Goal: Task Accomplishment & Management: Manage account settings

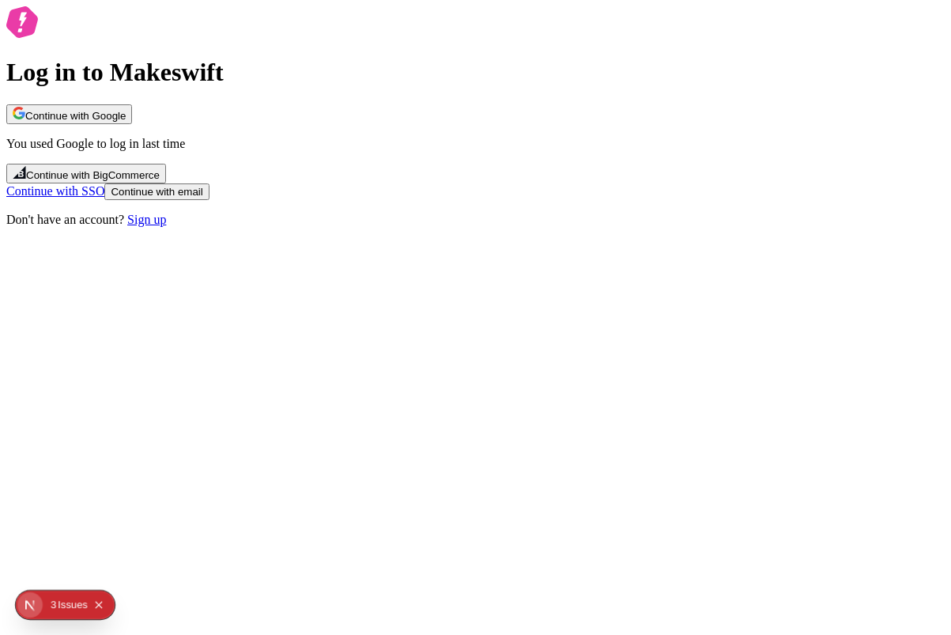
click at [126, 122] on span "Continue with Google" at bounding box center [75, 116] width 100 height 12
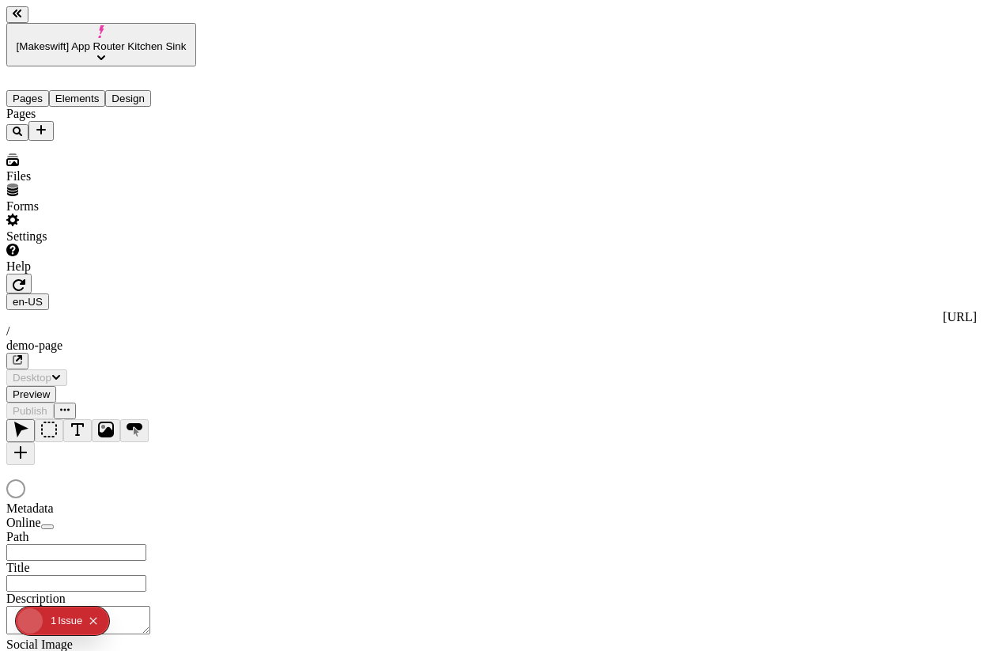
type input "/demo-page"
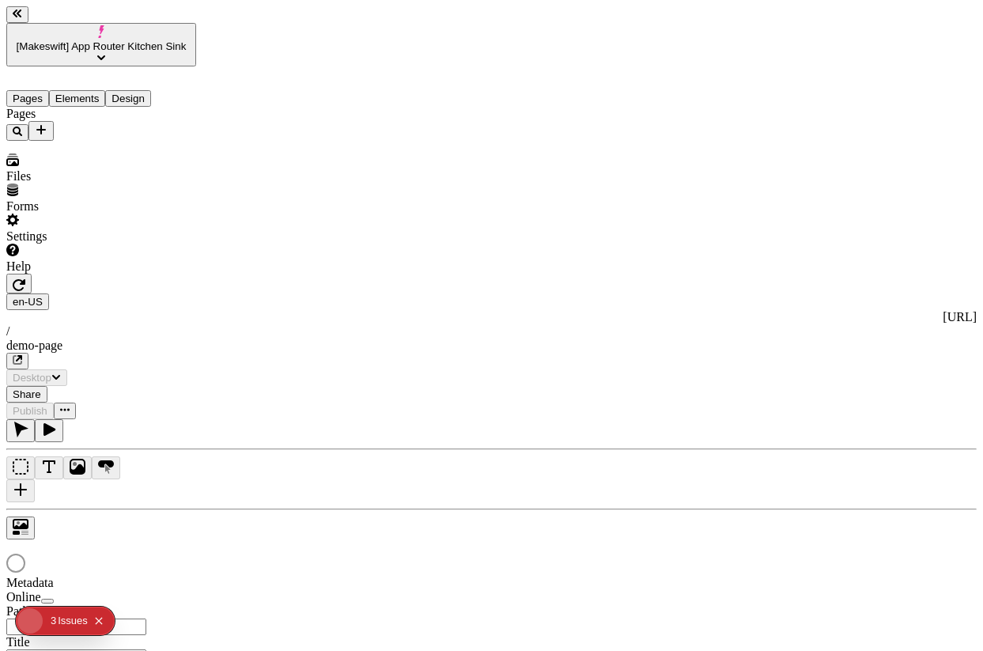
type input "/demo-page"
click at [28, 353] on button "button" at bounding box center [17, 361] width 22 height 17
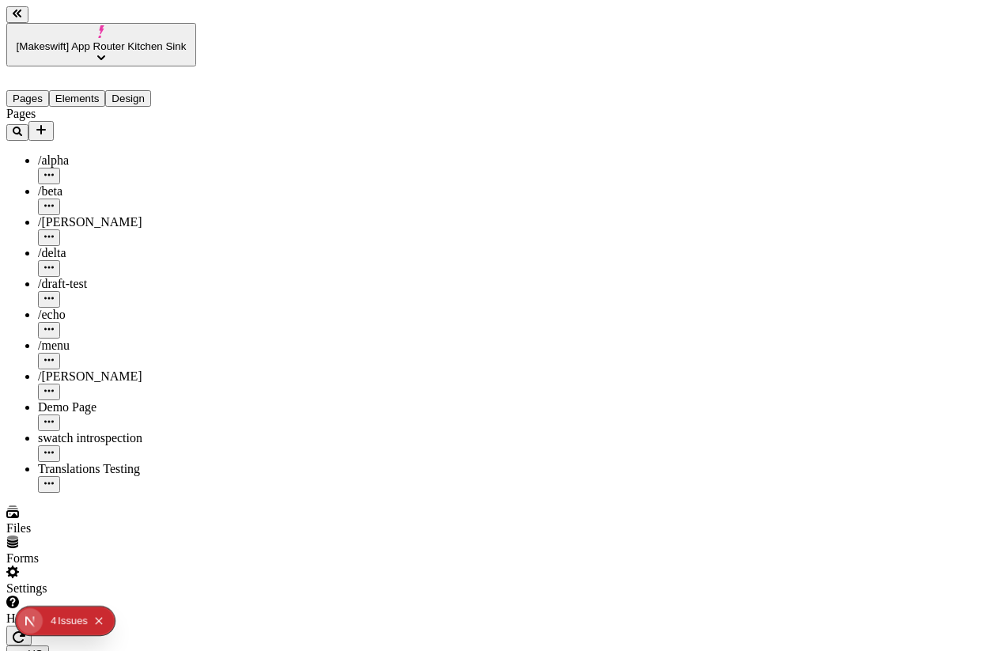
click at [32, 625] on button "button" at bounding box center [18, 635] width 25 height 20
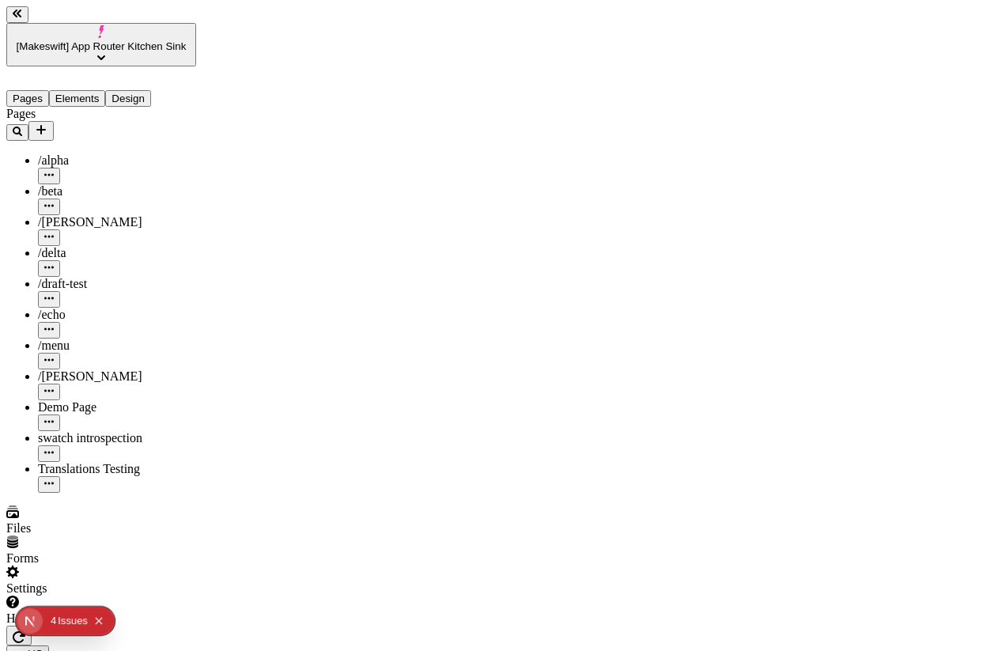
click at [100, 623] on icon "Collapse issues badge" at bounding box center [98, 620] width 9 height 9
click at [98, 595] on div "Settings" at bounding box center [101, 580] width 190 height 30
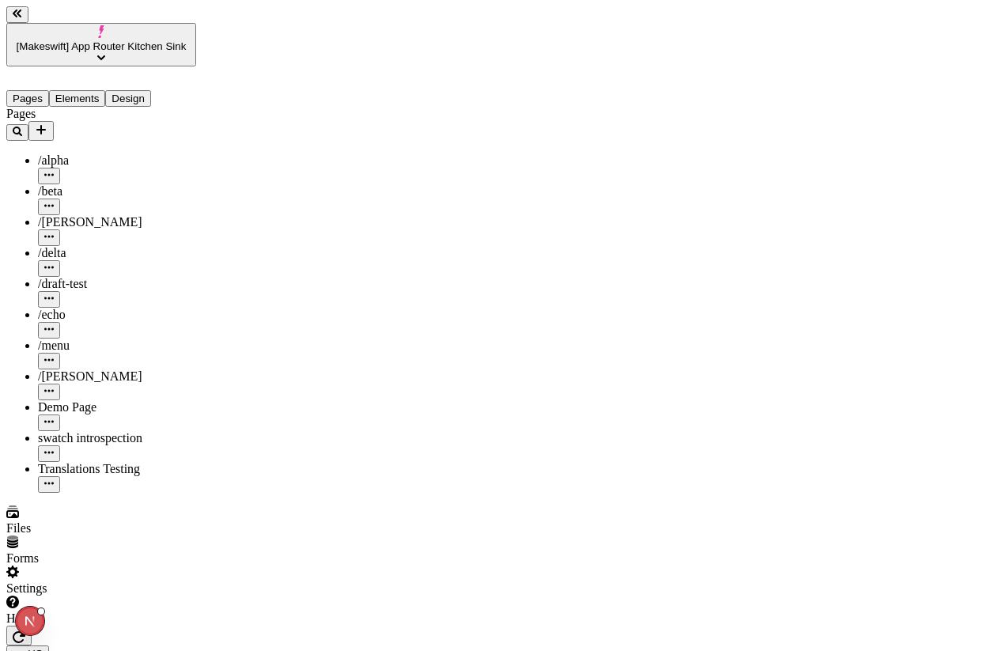
click at [76, 595] on div "Settings" at bounding box center [101, 580] width 190 height 30
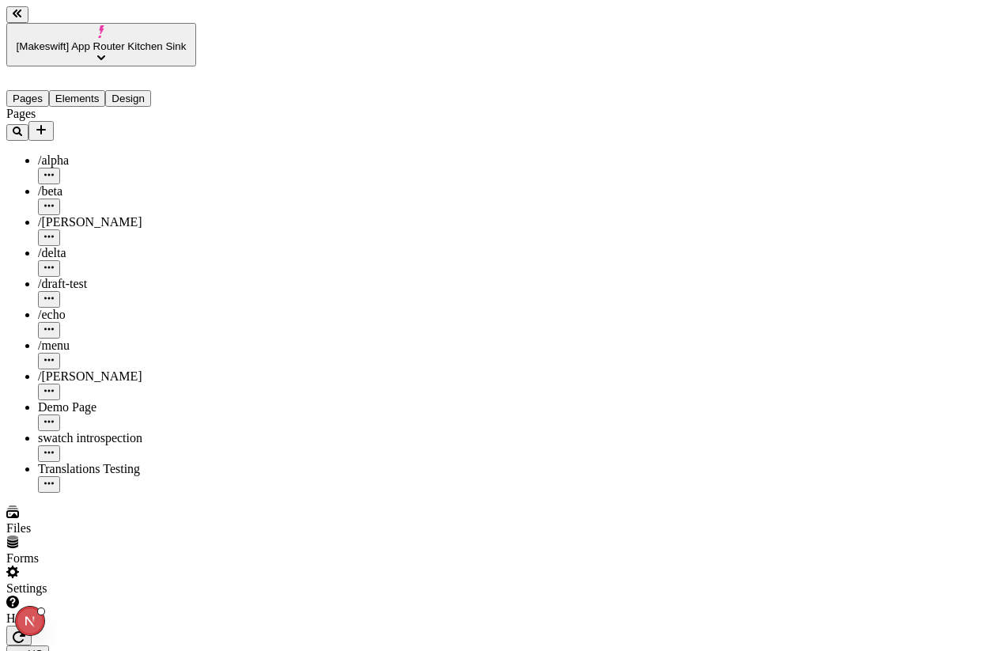
click at [67, 595] on div "Settings" at bounding box center [101, 580] width 190 height 30
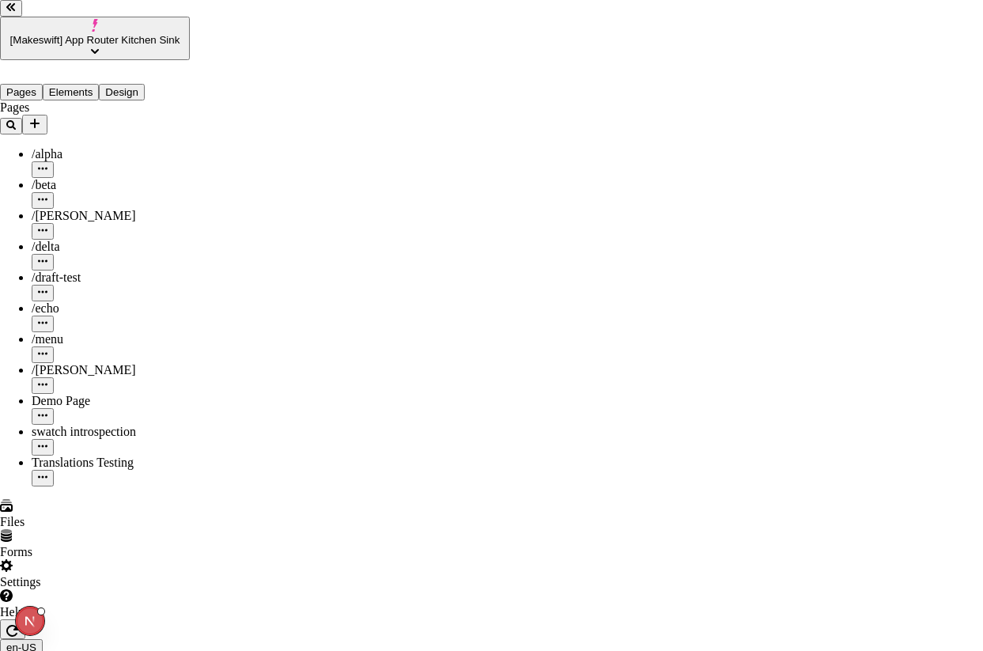
type input "https://localhost:8888/"
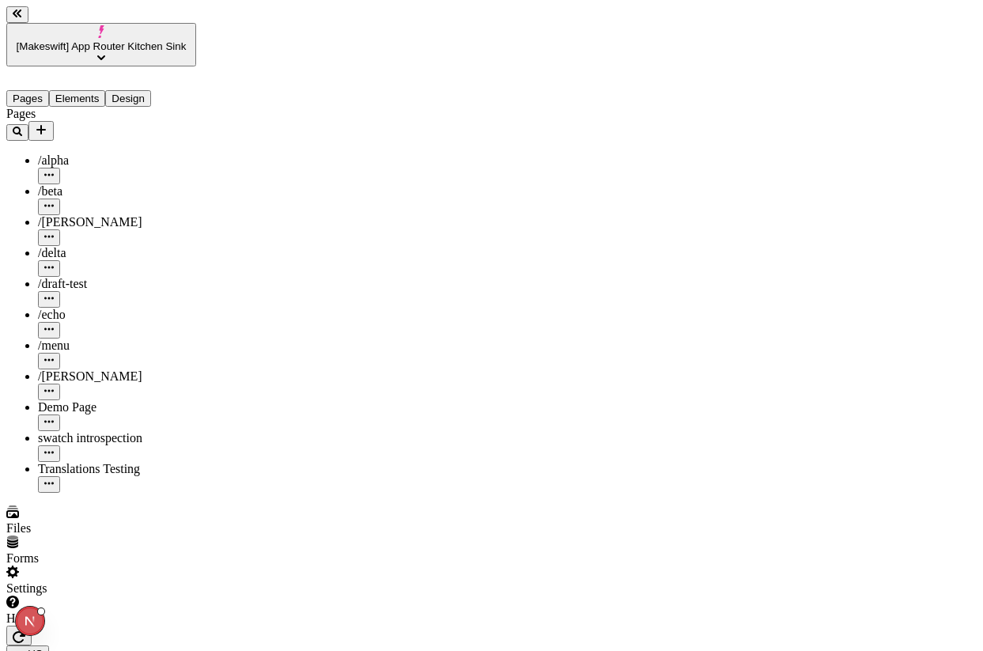
click at [25, 631] on icon "button" at bounding box center [19, 637] width 13 height 12
